Goal: Transaction & Acquisition: Purchase product/service

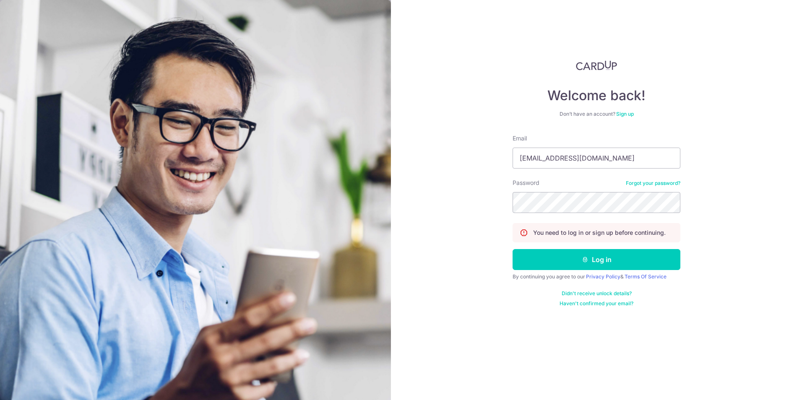
type input "mail@jochenbreuer.de"
click at [513, 249] on button "Log in" at bounding box center [597, 259] width 168 height 21
click at [593, 264] on button "Log in" at bounding box center [597, 259] width 168 height 21
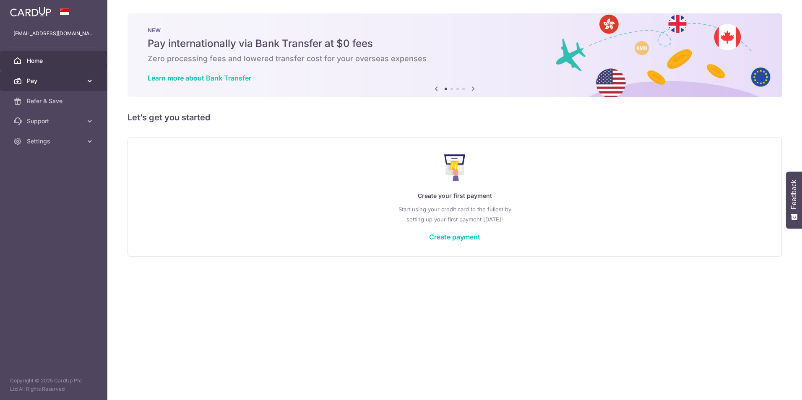
click at [63, 81] on span "Pay" at bounding box center [54, 81] width 55 height 8
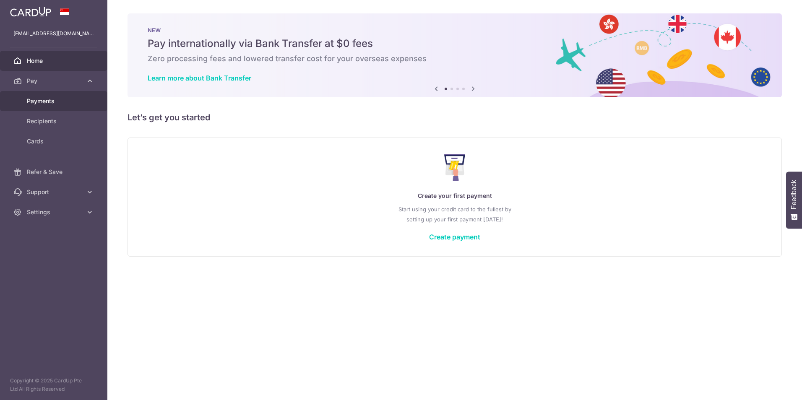
click at [61, 99] on span "Payments" at bounding box center [54, 101] width 55 height 8
click at [439, 235] on link "Create payment" at bounding box center [454, 237] width 51 height 8
click at [460, 237] on link "Create payment" at bounding box center [454, 237] width 51 height 8
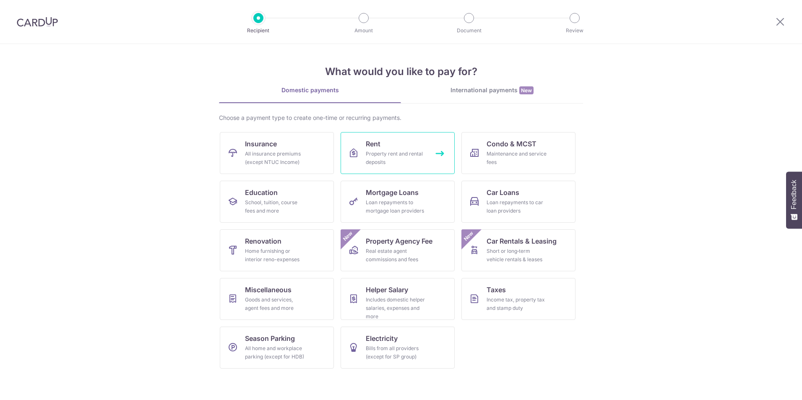
click at [405, 152] on div "Property rent and rental deposits" at bounding box center [396, 158] width 60 height 17
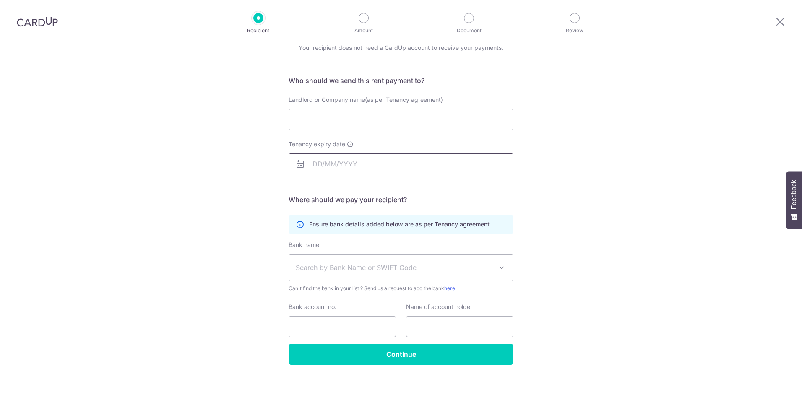
scroll to position [42, 0]
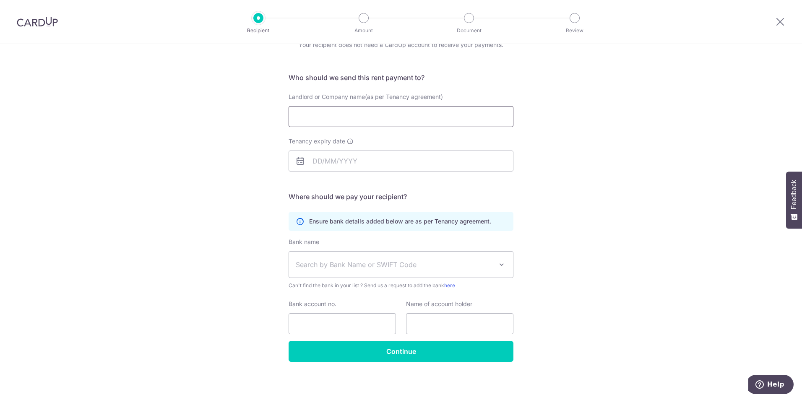
click at [385, 122] on input "Landlord or Company name(as per Tenancy agreement)" at bounding box center [401, 116] width 225 height 21
drag, startPoint x: 290, startPoint y: 115, endPoint x: 288, endPoint y: 119, distance: 4.7
click at [290, 115] on input "Landlord or Company name(as per Tenancy agreement)" at bounding box center [401, 116] width 225 height 21
drag, startPoint x: 315, startPoint y: 122, endPoint x: 188, endPoint y: 111, distance: 127.6
click at [188, 111] on div "Who would you like to pay? Your recipient does not need a CardUp account to rec…" at bounding box center [401, 201] width 802 height 399
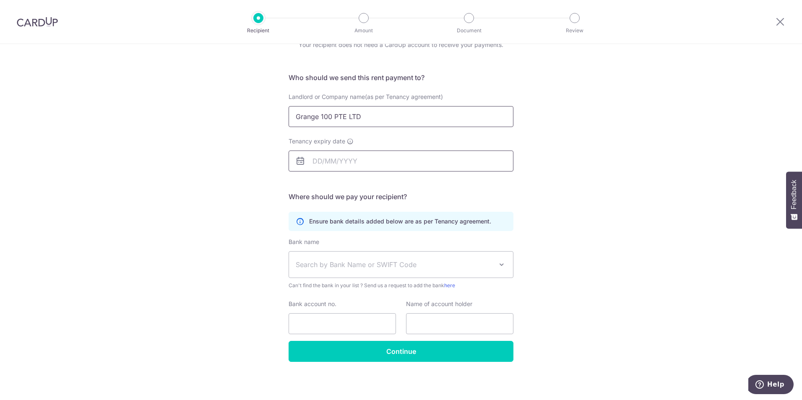
type input "Grange 100 PTE LTD"
click at [338, 157] on input "Tenancy expiry date" at bounding box center [401, 161] width 225 height 21
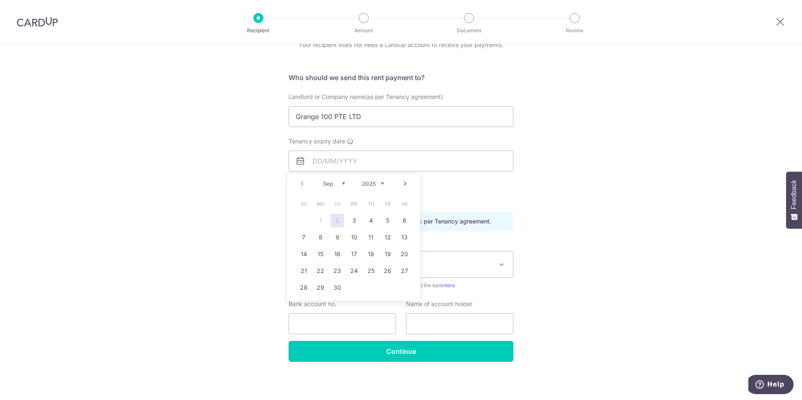
click at [379, 182] on select "2025 2026 2027 2028 2029 2030 2031 2032 2033 2034 2035" at bounding box center [373, 183] width 22 height 7
click at [381, 183] on select "2025 2026 2027 2028 2029 2030 2031 2032 2033 2034 2035" at bounding box center [373, 183] width 22 height 7
click at [382, 184] on select "2025 2026 2027 2028 2029 2030 2031 2032 2033 2034 2035" at bounding box center [373, 183] width 22 height 7
click at [342, 182] on select "Jan Feb Mar Apr May Jun Jul Aug Sep Oct Nov Dec" at bounding box center [334, 183] width 22 height 7
click at [336, 237] on link "5" at bounding box center [337, 237] width 13 height 13
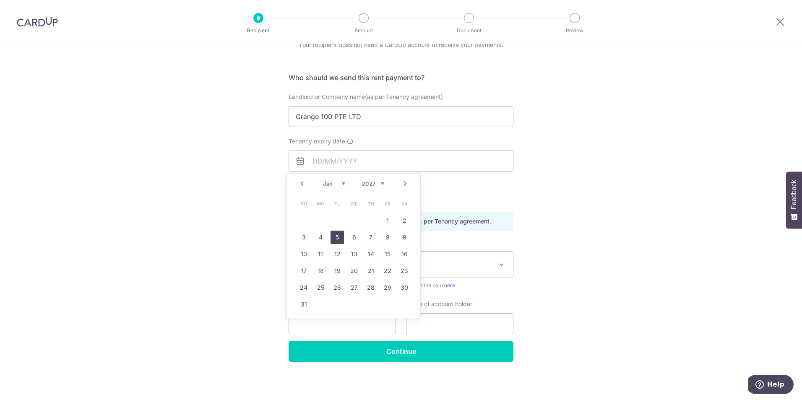
type input "05/01/2027"
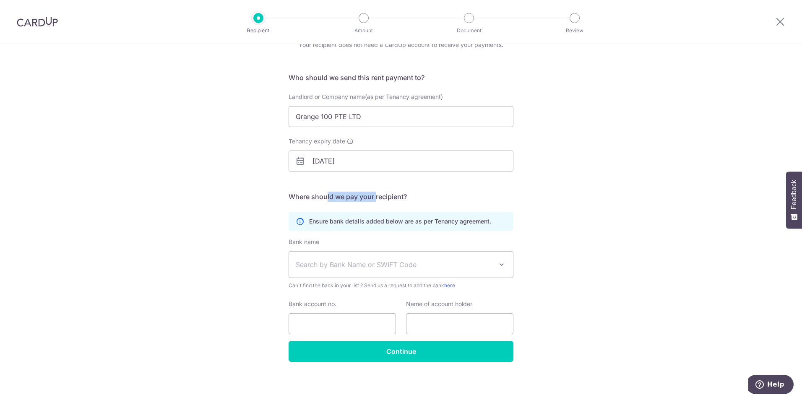
drag, startPoint x: 323, startPoint y: 197, endPoint x: 374, endPoint y: 198, distance: 50.8
click at [374, 198] on h5 "Where should we pay your recipient?" at bounding box center [401, 197] width 225 height 10
click at [333, 256] on span "Search by Bank Name or SWIFT Code" at bounding box center [401, 265] width 224 height 26
click at [355, 263] on span "Search by Bank Name or SWIFT Code" at bounding box center [394, 265] width 197 height 10
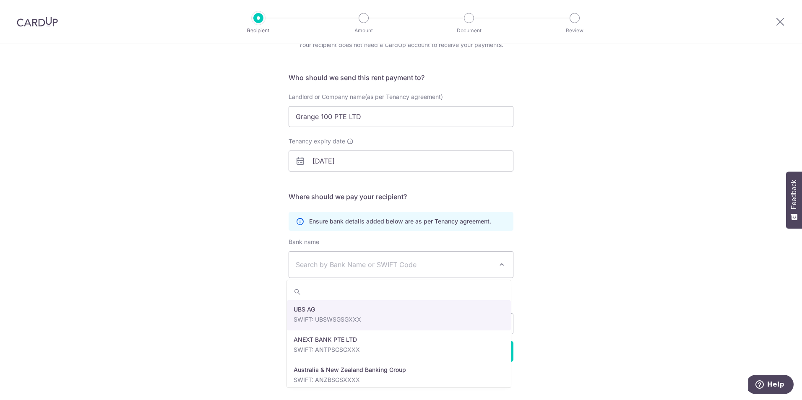
click at [369, 259] on span "Search by Bank Name or SWIFT Code" at bounding box center [401, 265] width 224 height 26
type input "dbs"
select select "6"
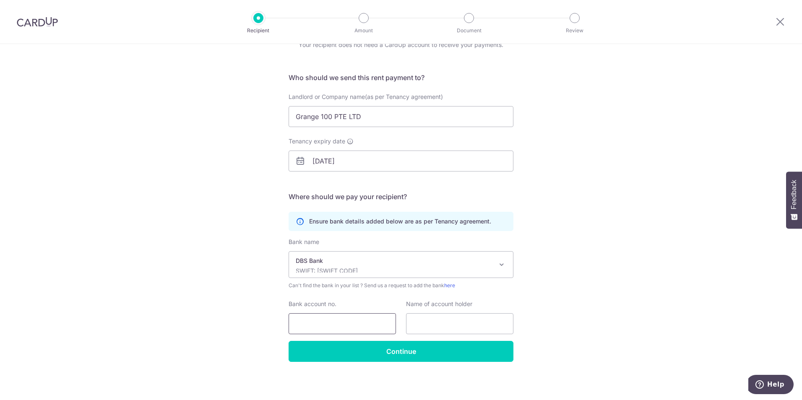
click at [341, 320] on input "Bank account no." at bounding box center [342, 323] width 107 height 21
type input "0039538340"
click at [498, 325] on input "text" at bounding box center [459, 323] width 107 height 21
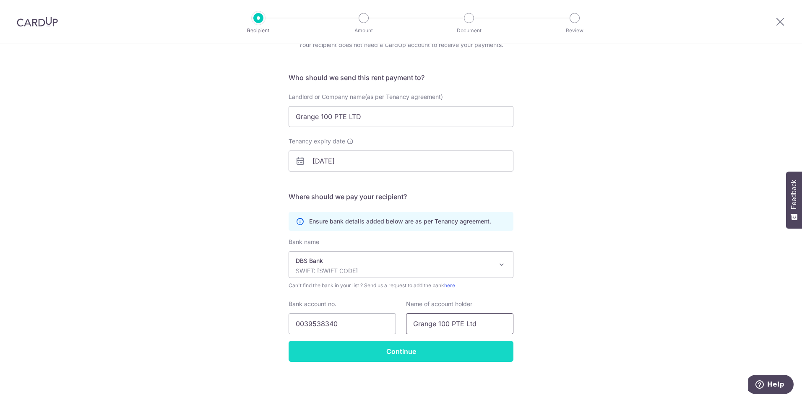
type input "Grange 100 PTE Ltd"
click at [479, 356] on input "Continue" at bounding box center [401, 351] width 225 height 21
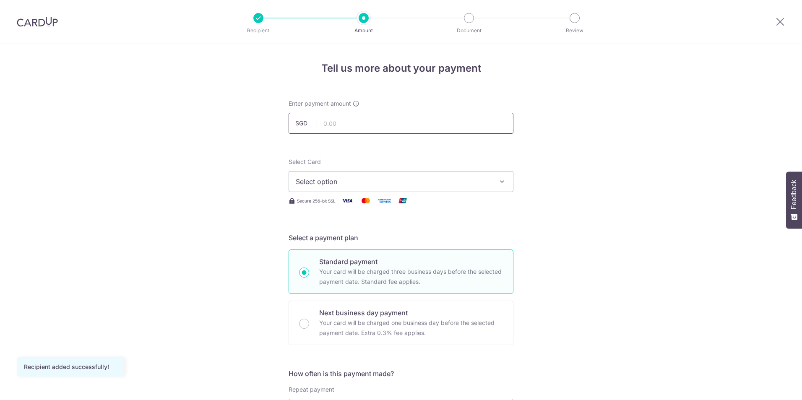
click at [346, 122] on input "text" at bounding box center [401, 123] width 225 height 21
type input "16,405.00"
drag, startPoint x: 148, startPoint y: 210, endPoint x: 290, endPoint y: 203, distance: 142.8
click at [342, 184] on span "Select option" at bounding box center [393, 182] width 195 height 10
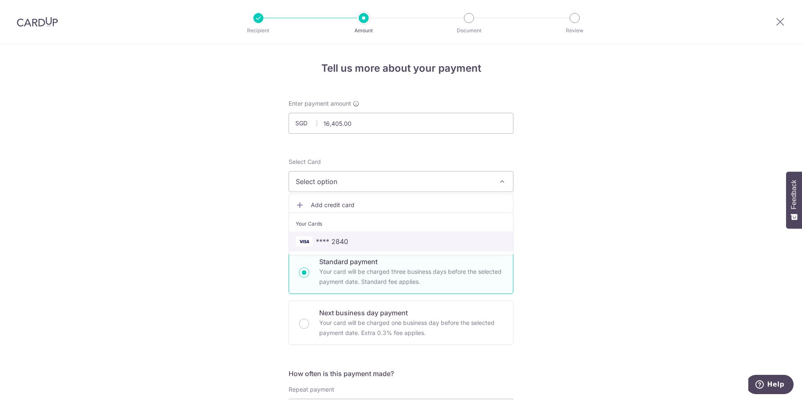
drag, startPoint x: 327, startPoint y: 246, endPoint x: 283, endPoint y: 248, distance: 44.1
click at [327, 246] on span "**** 2840" at bounding box center [332, 242] width 32 height 10
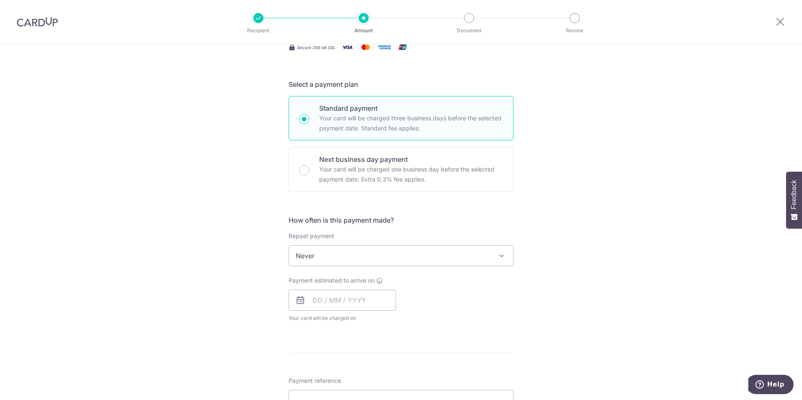
scroll to position [154, 0]
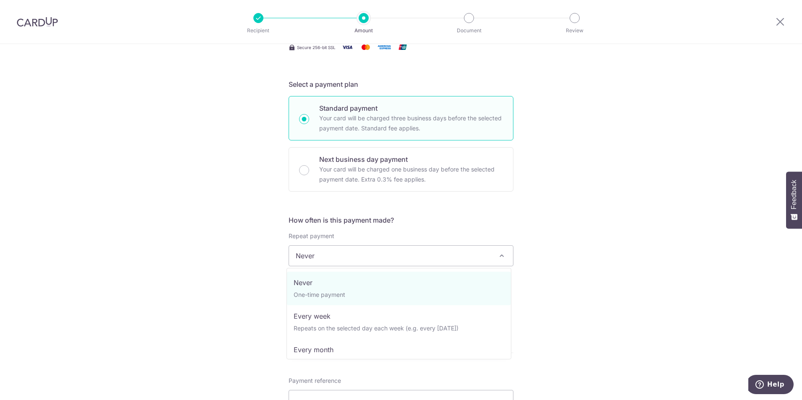
click at [308, 264] on span "Never" at bounding box center [401, 256] width 224 height 20
select select "3"
type input "05/01/2027"
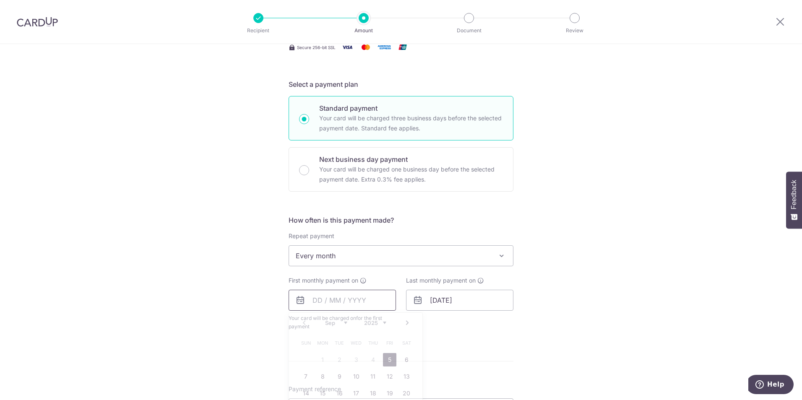
click at [324, 303] on input "text" at bounding box center [342, 300] width 107 height 21
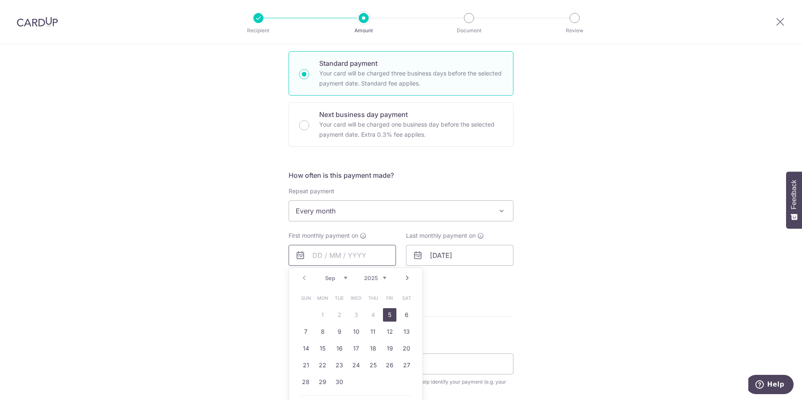
scroll to position [224, 0]
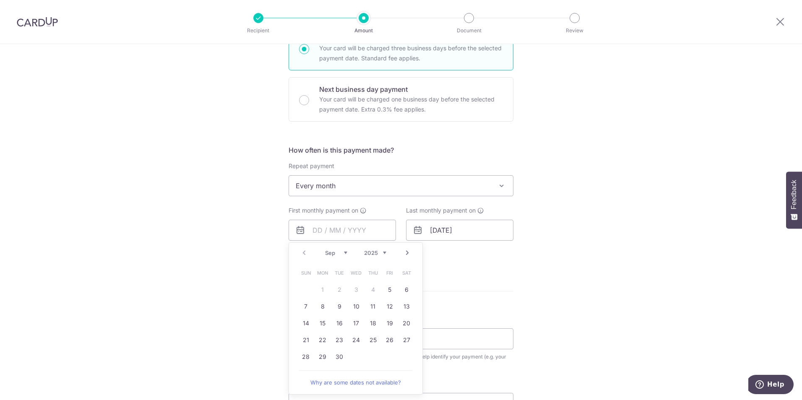
click at [341, 253] on select "Sep Oct Nov Dec" at bounding box center [336, 253] width 22 height 7
click at [353, 287] on link "1" at bounding box center [355, 289] width 13 height 13
type input "[DATE]"
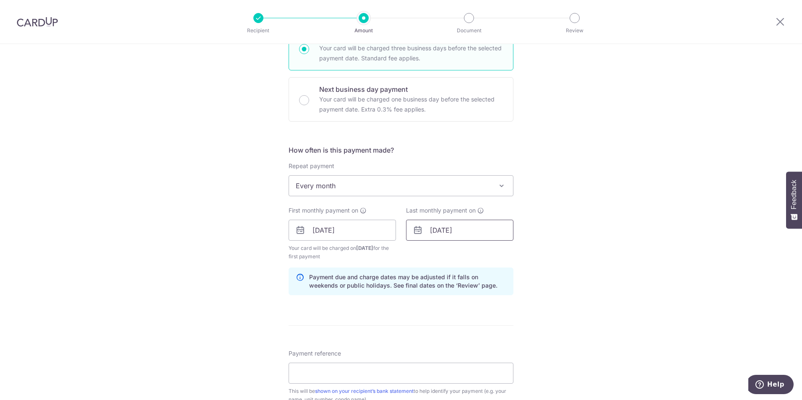
click at [437, 230] on input "05/01/2027" at bounding box center [459, 230] width 107 height 21
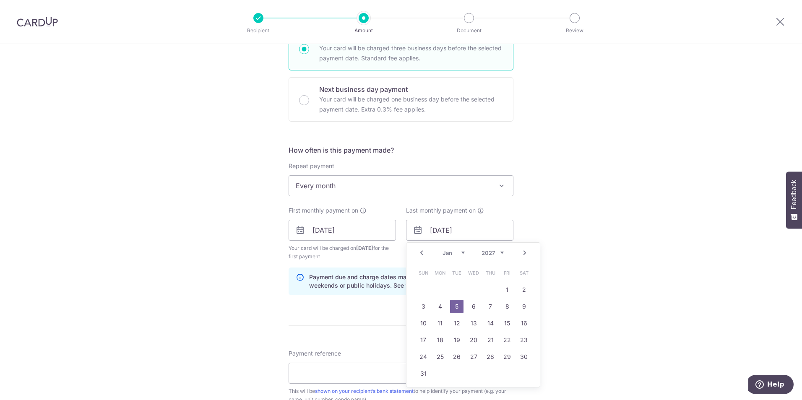
click at [490, 253] on select "2025 2026 2027 2028 2029 2030 2031 2032 2033 2034 2035" at bounding box center [493, 253] width 22 height 7
click at [456, 252] on select "Jan Feb Mar Apr May Jun Jul Aug Sep Oct Nov Dec" at bounding box center [454, 253] width 22 height 7
click at [437, 229] on input "05/01/2027" at bounding box center [459, 230] width 107 height 21
click at [457, 288] on link "1" at bounding box center [456, 289] width 13 height 13
type input "[DATE]"
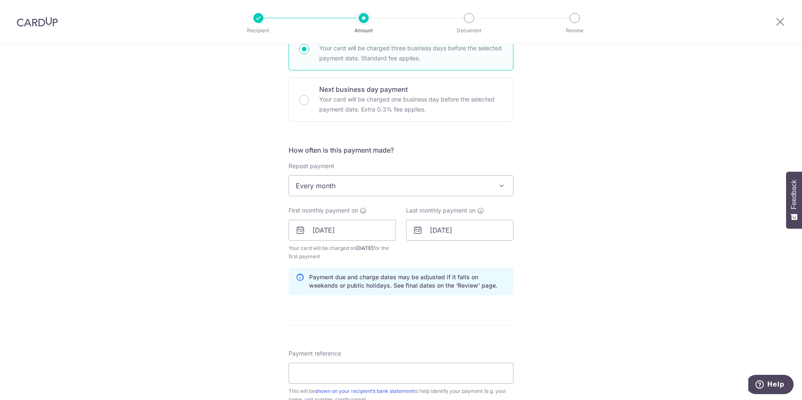
click at [628, 275] on div "Tell us more about your payment Enter payment amount SGD 16,405.00 16405.00 Rec…" at bounding box center [401, 221] width 802 height 802
click at [594, 279] on div "Tell us more about your payment Enter payment amount SGD 16,405.00 16405.00 Rec…" at bounding box center [401, 221] width 802 height 802
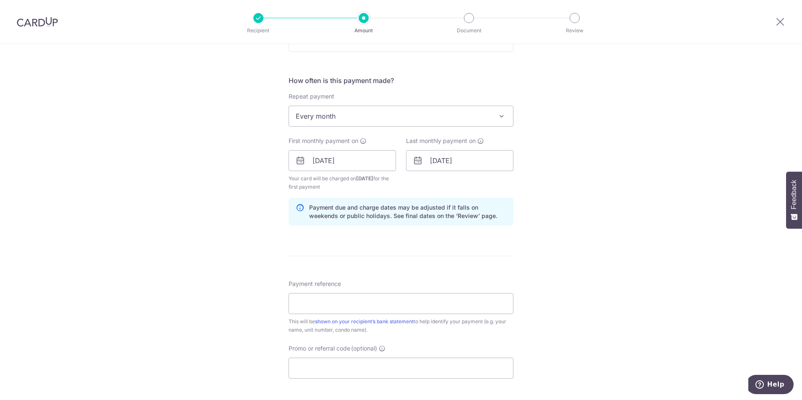
scroll to position [294, 0]
click at [393, 301] on input "Payment reference" at bounding box center [401, 303] width 225 height 21
type input "9"
type input "80002351 25119100335"
click at [635, 276] on div "Tell us more about your payment Enter payment amount SGD 16,405.00 16405.00 Rec…" at bounding box center [401, 151] width 802 height 802
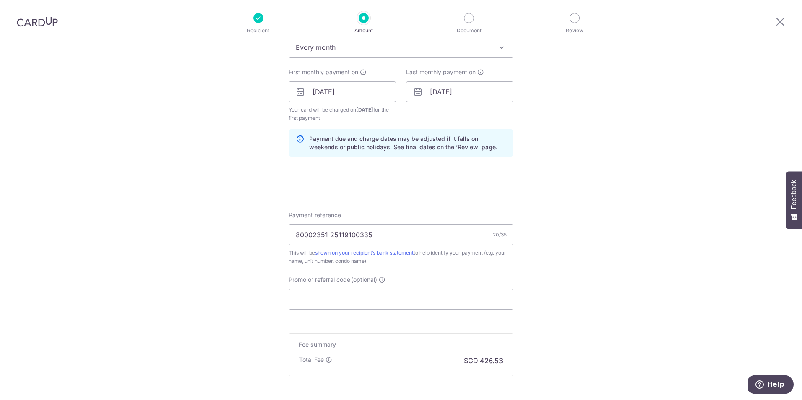
scroll to position [363, 0]
click at [432, 297] on input "Promo or referral code (optional)" at bounding box center [401, 298] width 225 height 21
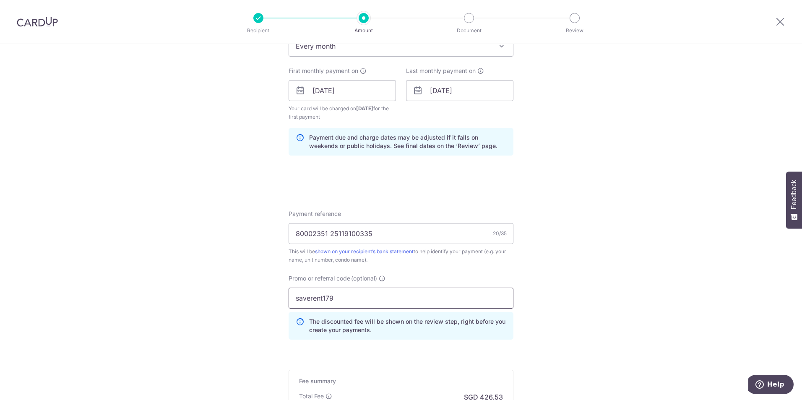
type input "saverent179"
click at [667, 312] on div "Tell us more about your payment Enter payment amount SGD 16,405.00 16405.00 Rec…" at bounding box center [401, 100] width 802 height 839
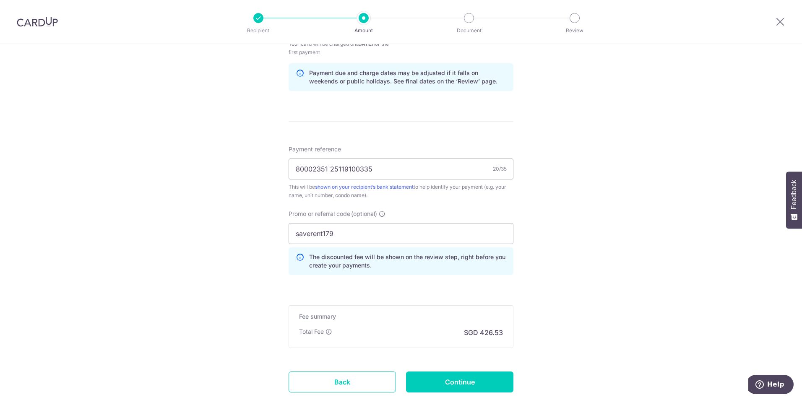
scroll to position [461, 0]
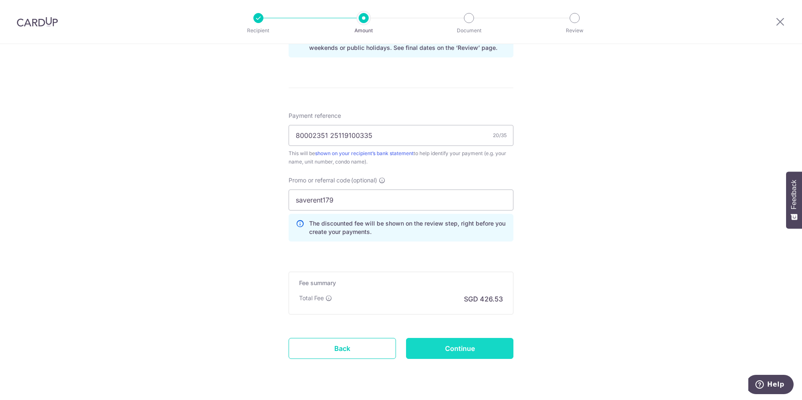
click at [453, 346] on input "Continue" at bounding box center [459, 348] width 107 height 21
type input "Create Schedule"
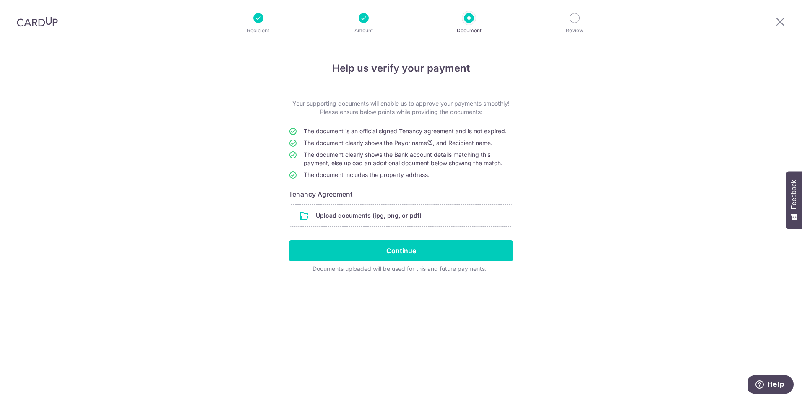
click at [453, 346] on div "Help us verify your payment Your supporting documents will enable us to approve…" at bounding box center [401, 222] width 802 height 356
click at [362, 215] on input "file" at bounding box center [401, 216] width 224 height 22
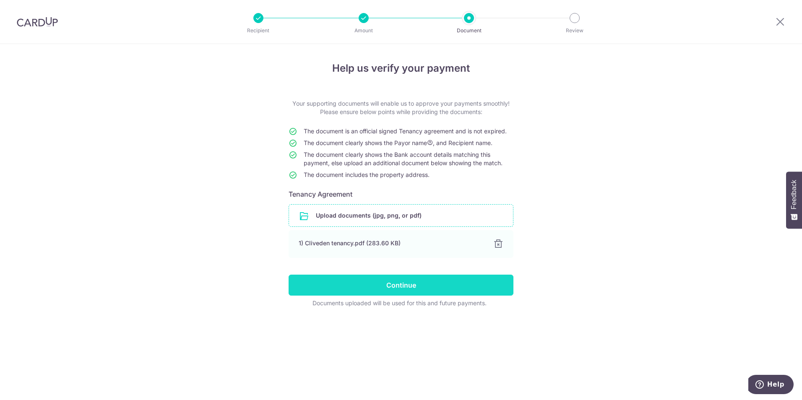
click at [419, 288] on input "Continue" at bounding box center [401, 285] width 225 height 21
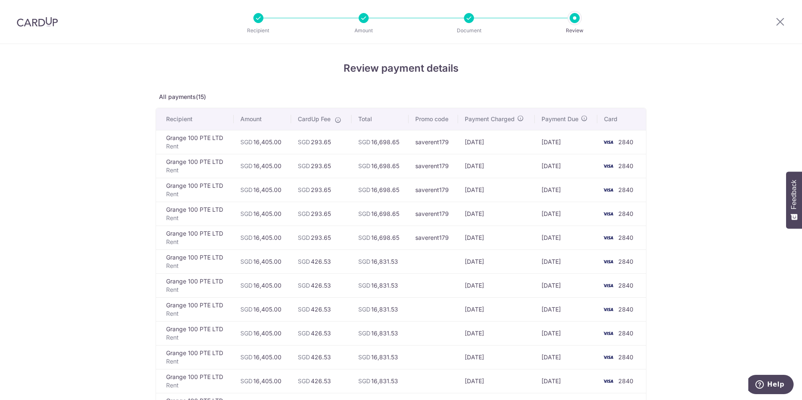
drag, startPoint x: 99, startPoint y: 170, endPoint x: 91, endPoint y: 173, distance: 7.7
click at [99, 170] on div "Review payment details All payments(15) Recipient Amount CardUp Fee Total Promo…" at bounding box center [401, 343] width 802 height 598
click at [86, 242] on div "Review payment details All payments(15) Recipient Amount CardUp Fee Total Promo…" at bounding box center [401, 343] width 802 height 598
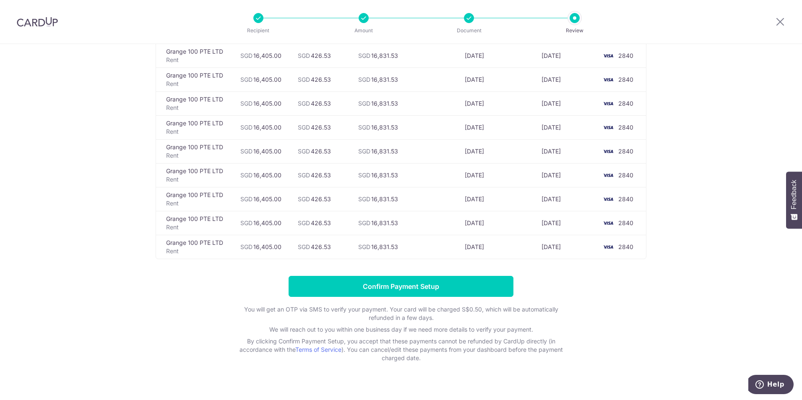
scroll to position [242, 0]
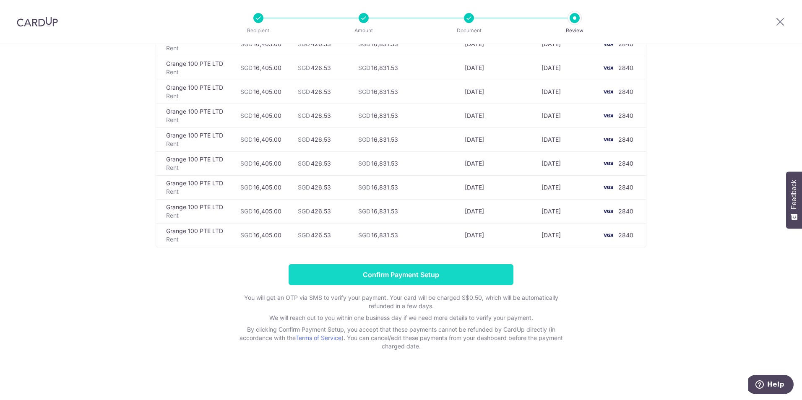
click at [424, 273] on input "Confirm Payment Setup" at bounding box center [401, 274] width 225 height 21
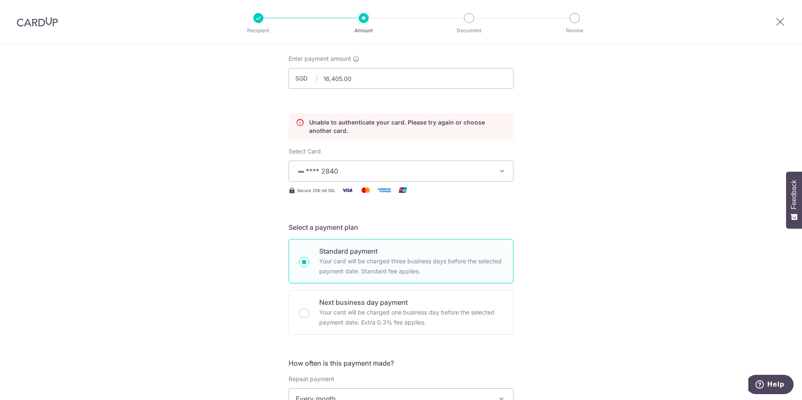
scroll to position [44, 0]
click at [323, 170] on span "**** 2840" at bounding box center [322, 172] width 32 height 8
click at [323, 171] on span "**** 2840" at bounding box center [322, 172] width 32 height 8
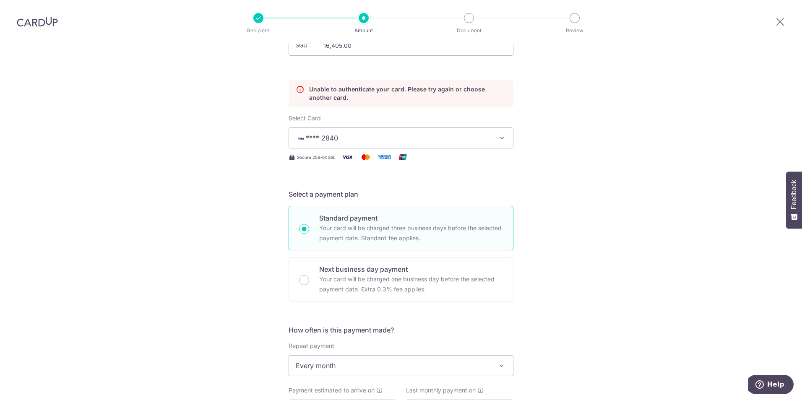
scroll to position [84, 0]
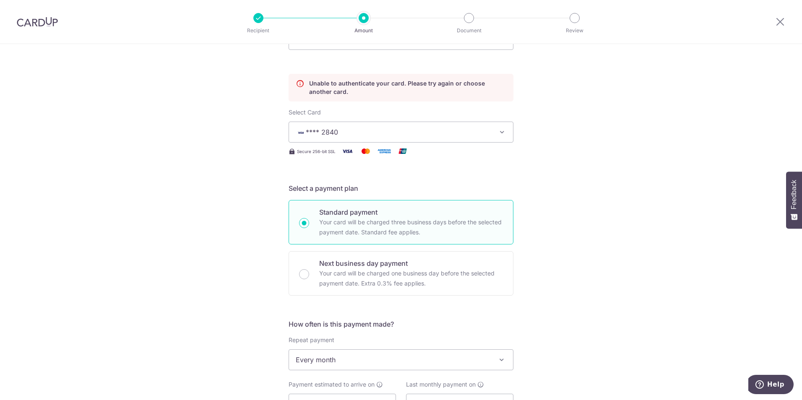
click at [447, 125] on button "**** 2840" at bounding box center [401, 132] width 225 height 21
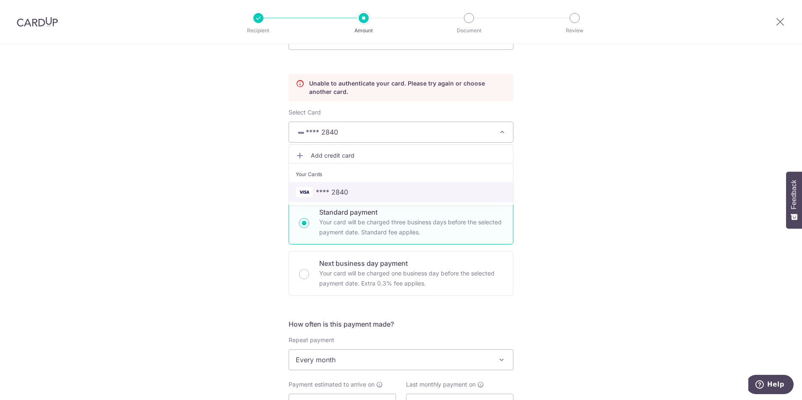
click at [328, 190] on span "**** 2840" at bounding box center [332, 192] width 32 height 10
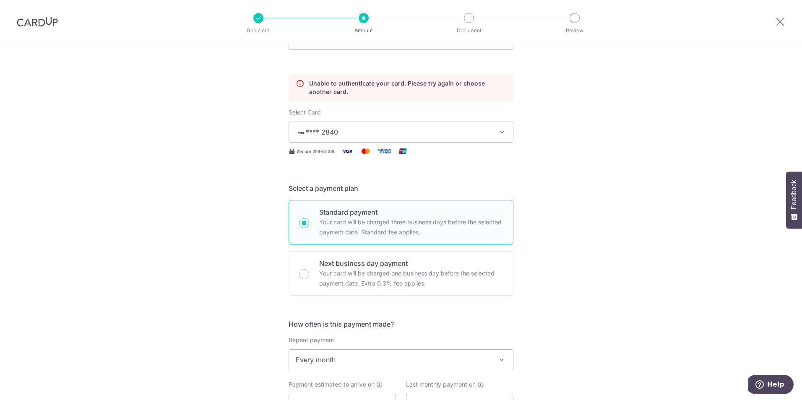
click at [351, 134] on span "**** 2840" at bounding box center [393, 132] width 195 height 10
click at [579, 197] on div "Tell us more about your payment Enter payment amount SGD 16,405.00 16405.00 Una…" at bounding box center [401, 375] width 802 height 831
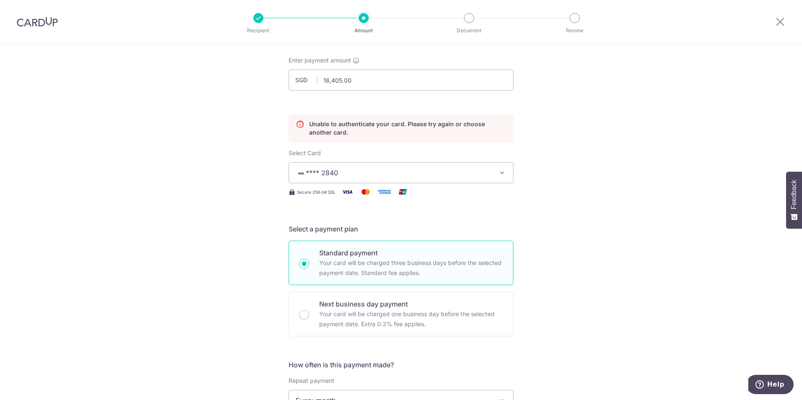
scroll to position [42, 0]
click at [414, 170] on span "**** 2840" at bounding box center [393, 174] width 195 height 10
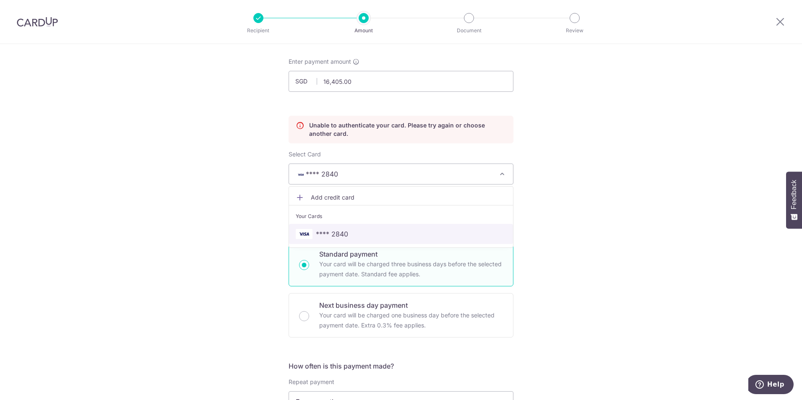
click at [342, 230] on span "**** 2840" at bounding box center [332, 234] width 32 height 10
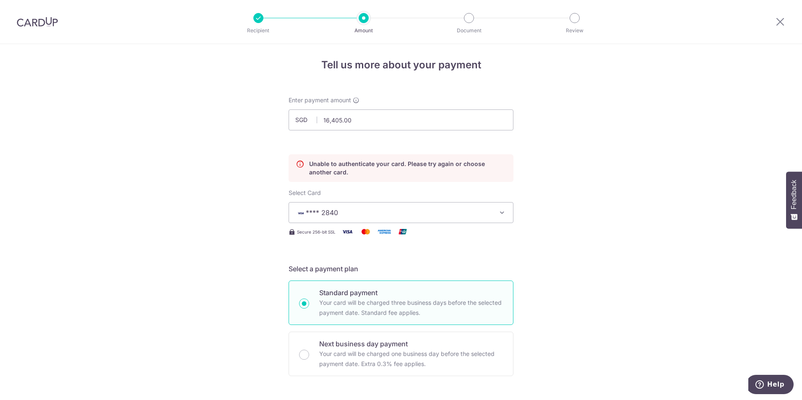
scroll to position [0, 0]
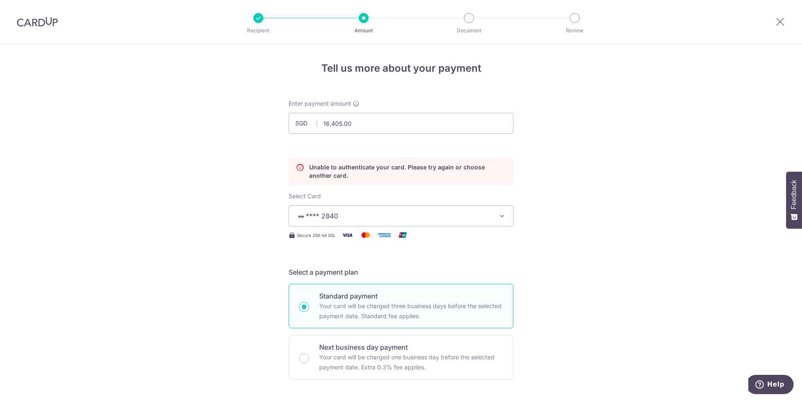
click at [300, 167] on icon at bounding box center [300, 171] width 8 height 17
click at [507, 214] on button "**** 2840" at bounding box center [401, 216] width 225 height 21
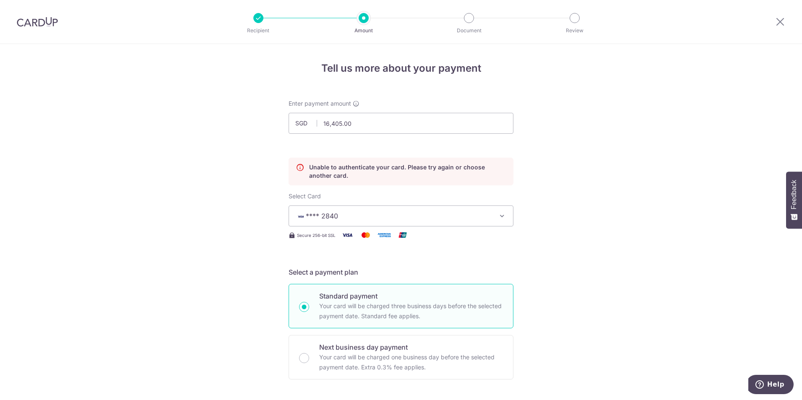
click at [437, 206] on button "**** 2840" at bounding box center [401, 216] width 225 height 21
click at [331, 241] on span "Add credit card" at bounding box center [408, 239] width 195 height 8
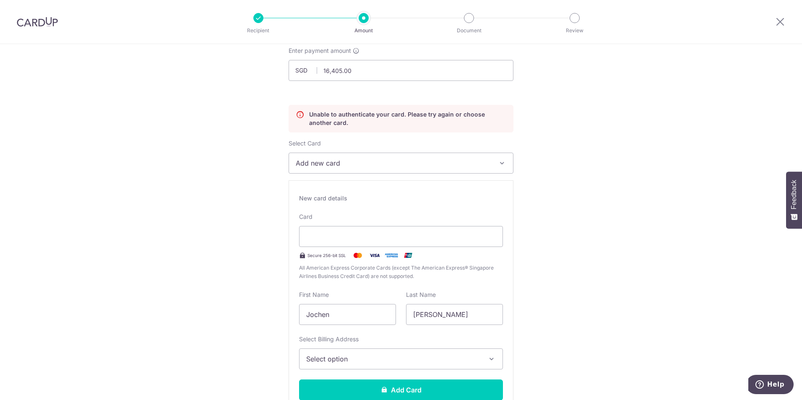
scroll to position [56, 0]
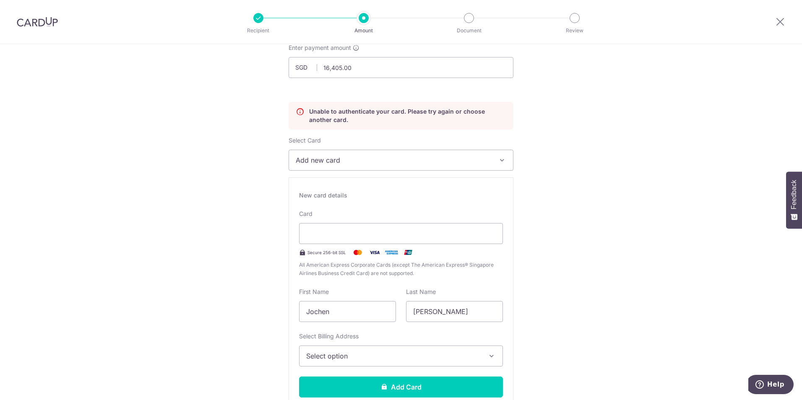
click at [401, 353] on span "Select option" at bounding box center [393, 356] width 174 height 10
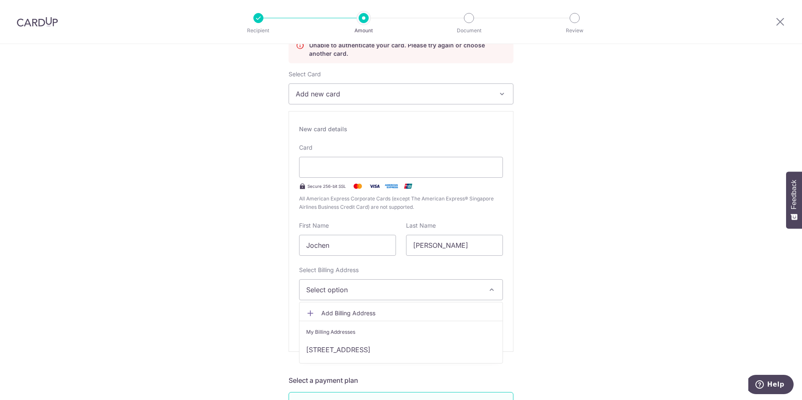
scroll to position [126, 0]
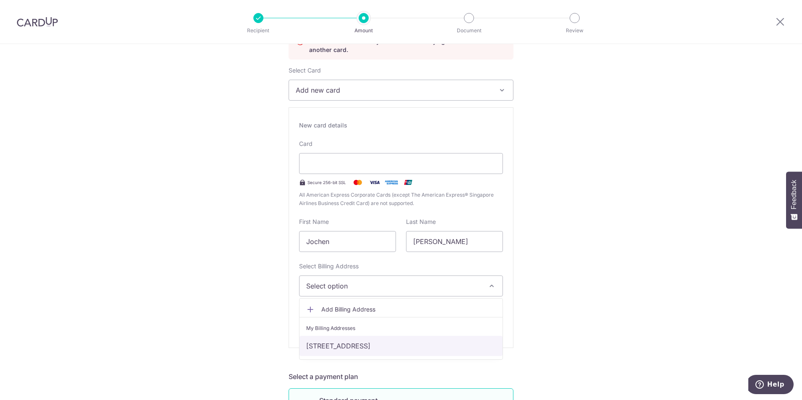
drag, startPoint x: 367, startPoint y: 347, endPoint x: 374, endPoint y: 347, distance: 6.7
click at [367, 347] on link "2205 , 106 Grange Road, Singapore, Singapore-249594" at bounding box center [400, 346] width 203 height 20
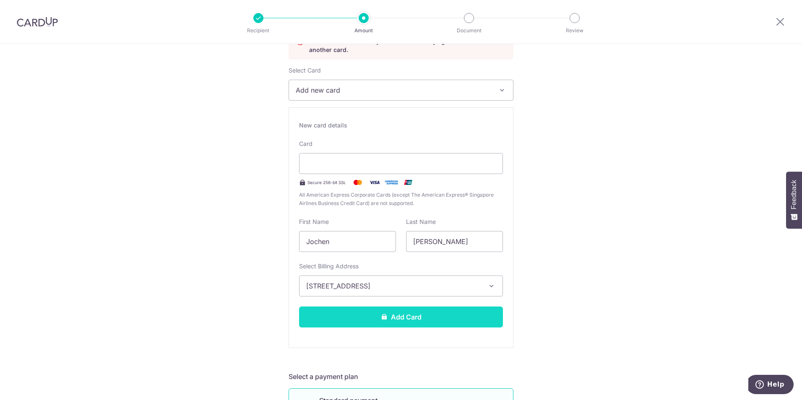
click at [413, 321] on button "Add Card" at bounding box center [401, 317] width 204 height 21
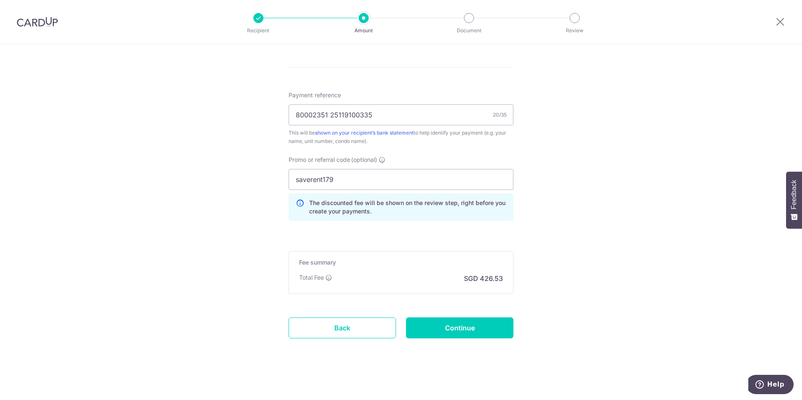
scroll to position [449, 0]
click at [467, 331] on input "Continue" at bounding box center [459, 326] width 107 height 21
type input "Update Schedule"
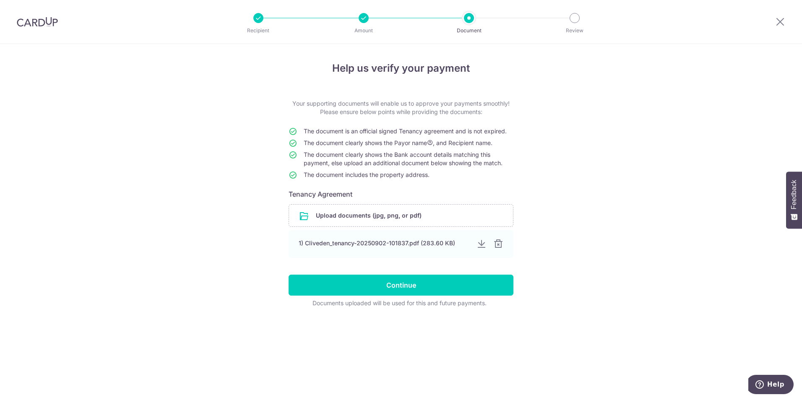
drag, startPoint x: 178, startPoint y: 142, endPoint x: 191, endPoint y: 128, distance: 19.3
click at [178, 142] on div "Help us verify your payment Your supporting documents will enable us to approve…" at bounding box center [401, 222] width 802 height 356
